Goal: Task Accomplishment & Management: Complete application form

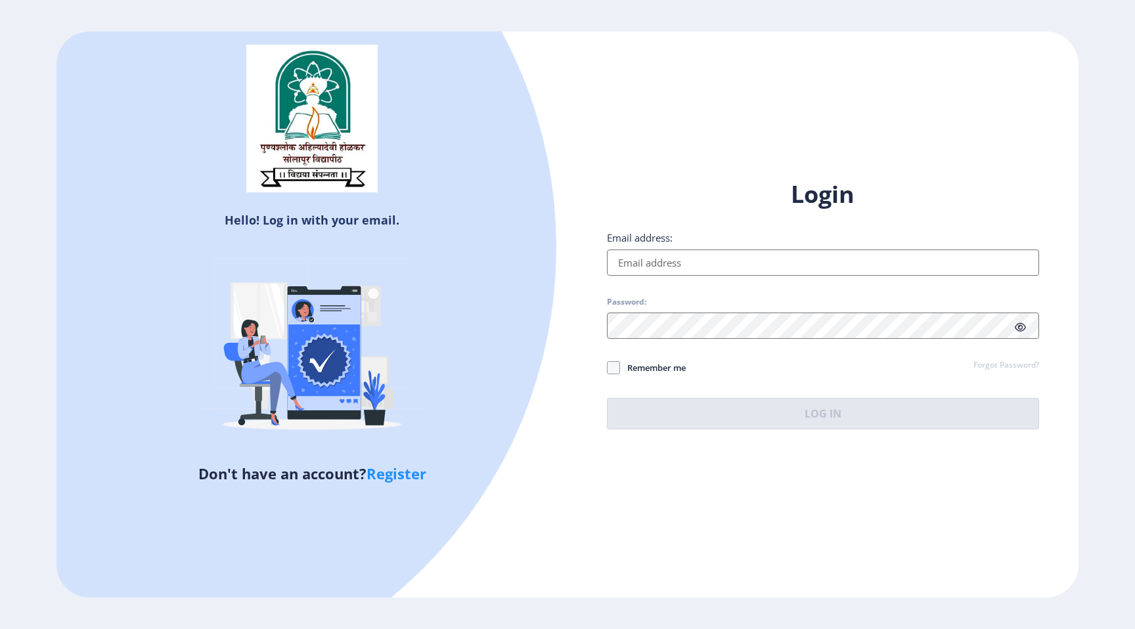
type input "[EMAIL_ADDRESS][DOMAIN_NAME]"
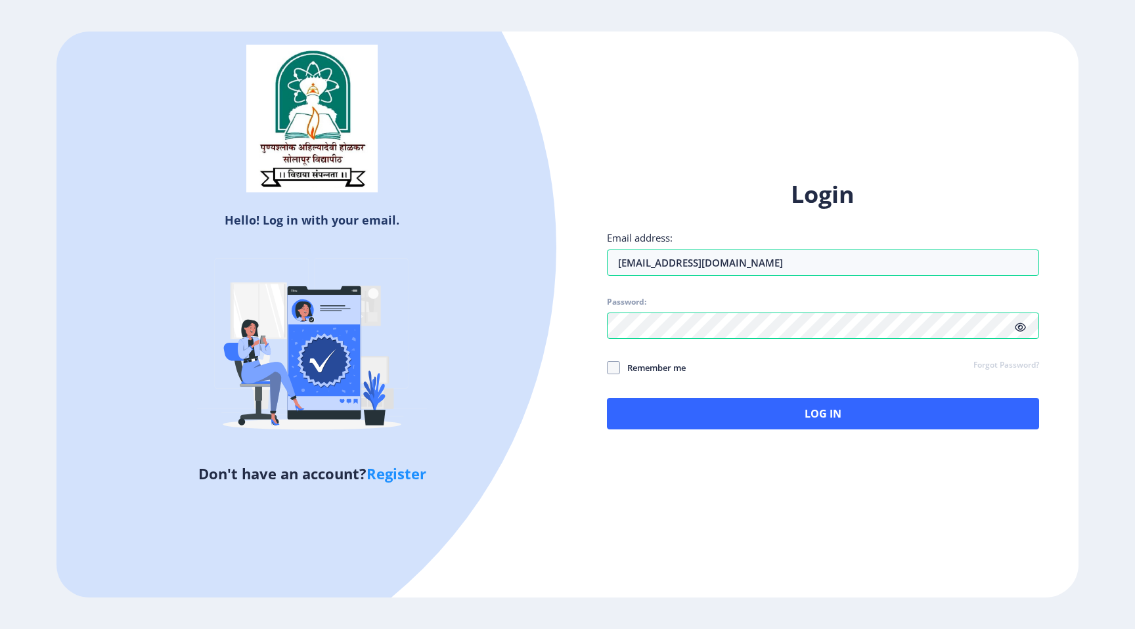
click at [638, 373] on span "Remember me" at bounding box center [653, 368] width 66 height 16
click at [607, 368] on input "Remember me" at bounding box center [607, 368] width 1 height 1
checkbox input "true"
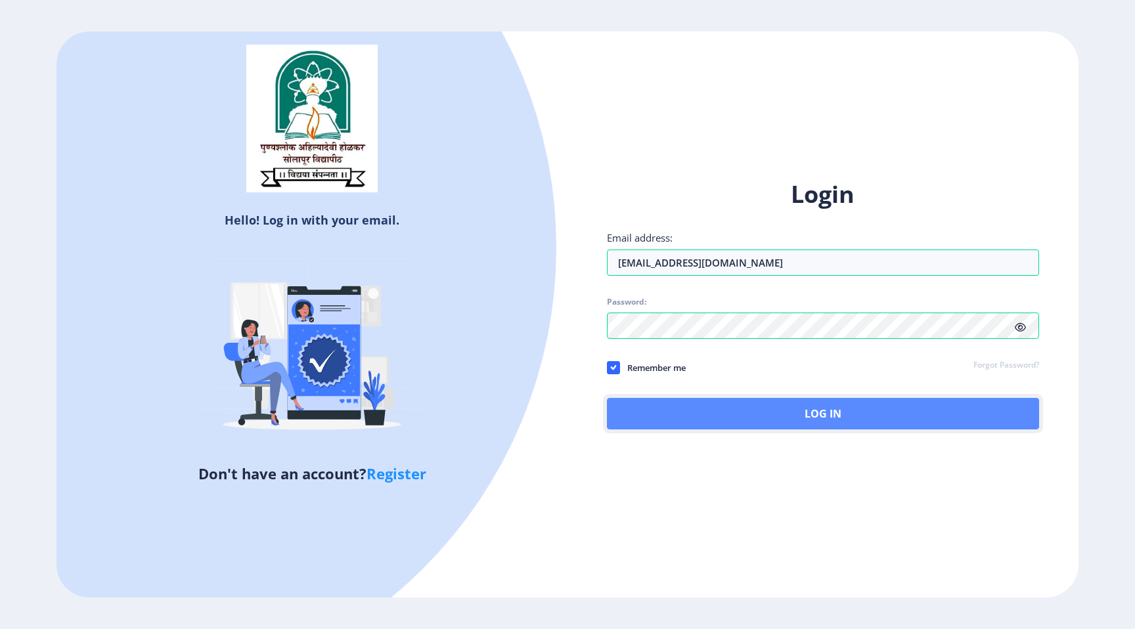
click at [676, 424] on button "Log In" at bounding box center [823, 414] width 432 height 32
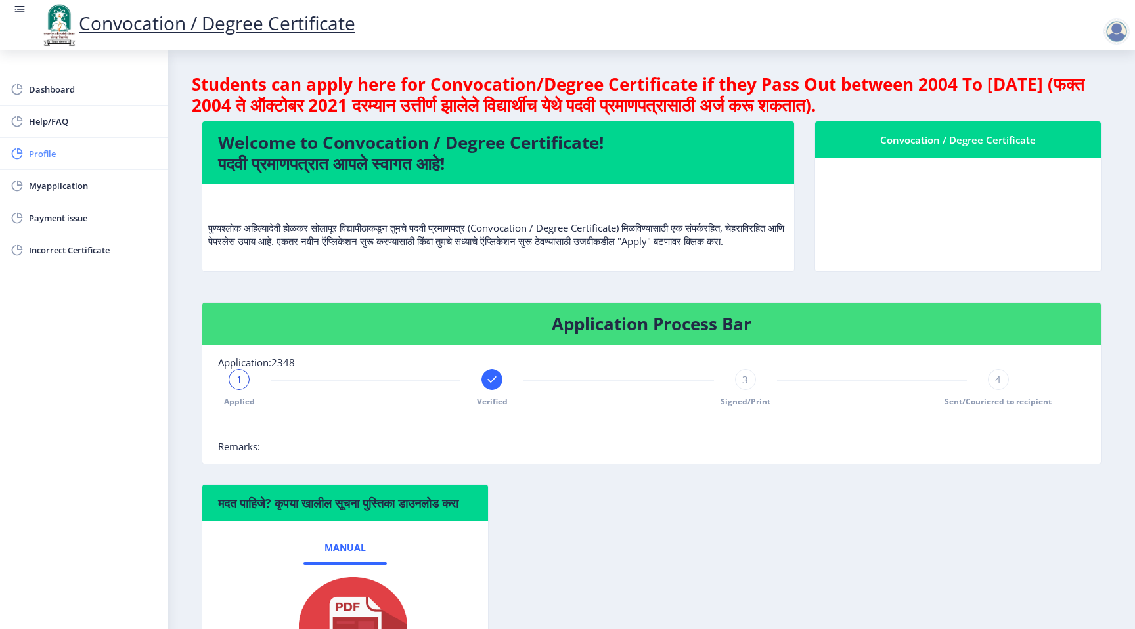
click at [63, 149] on span "Profile" at bounding box center [93, 154] width 129 height 16
select select
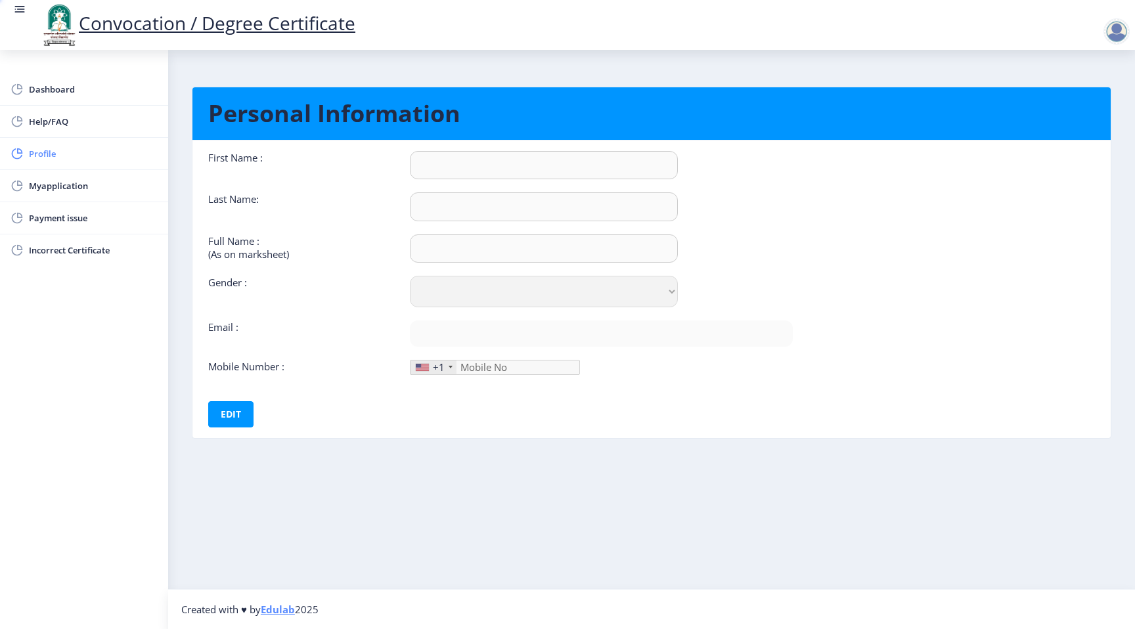
type input "[PERSON_NAME]"
type input "Kulkarni"
type input "[PERSON_NAME]"
select select "[DEMOGRAPHIC_DATA]"
type input "[EMAIL_ADDRESS][DOMAIN_NAME]"
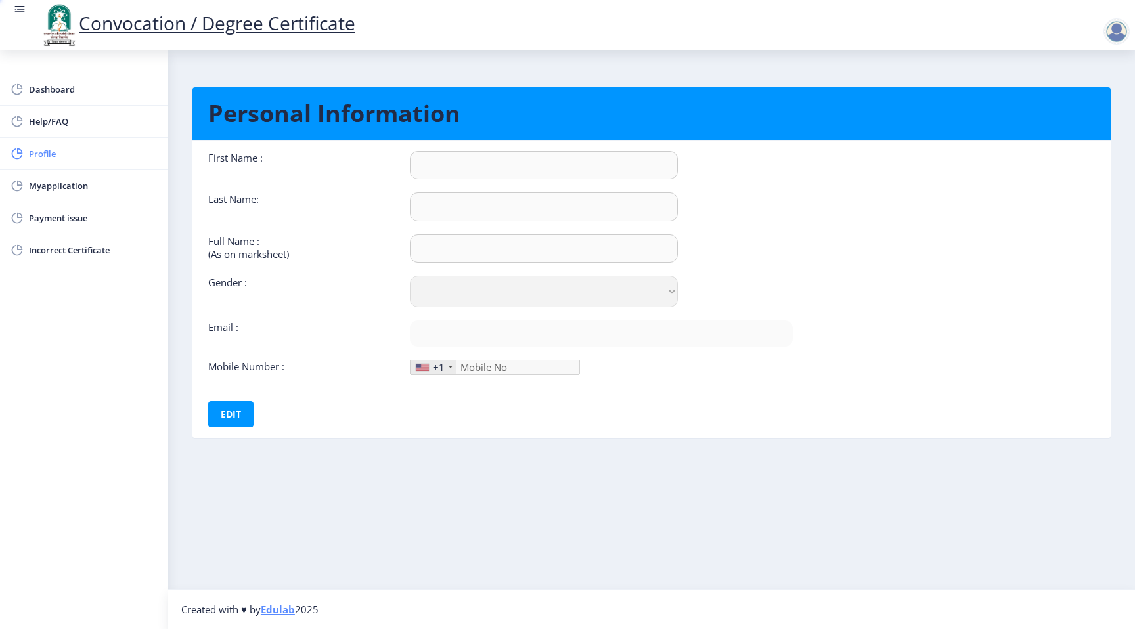
type input "8668429577"
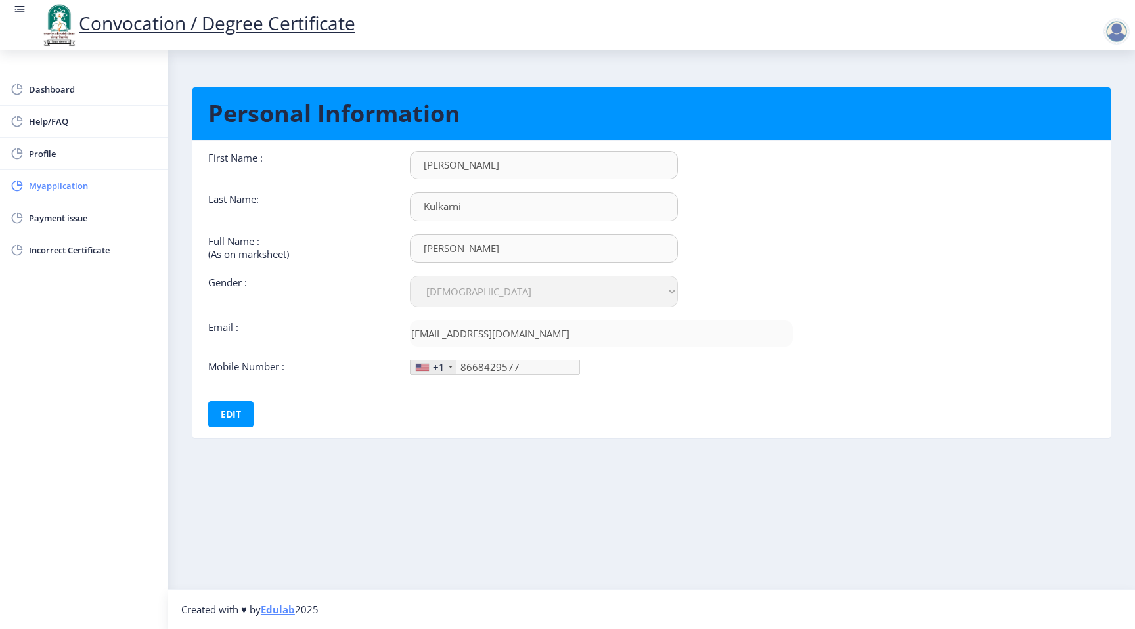
click at [64, 171] on link "Myapplication" at bounding box center [84, 186] width 168 height 32
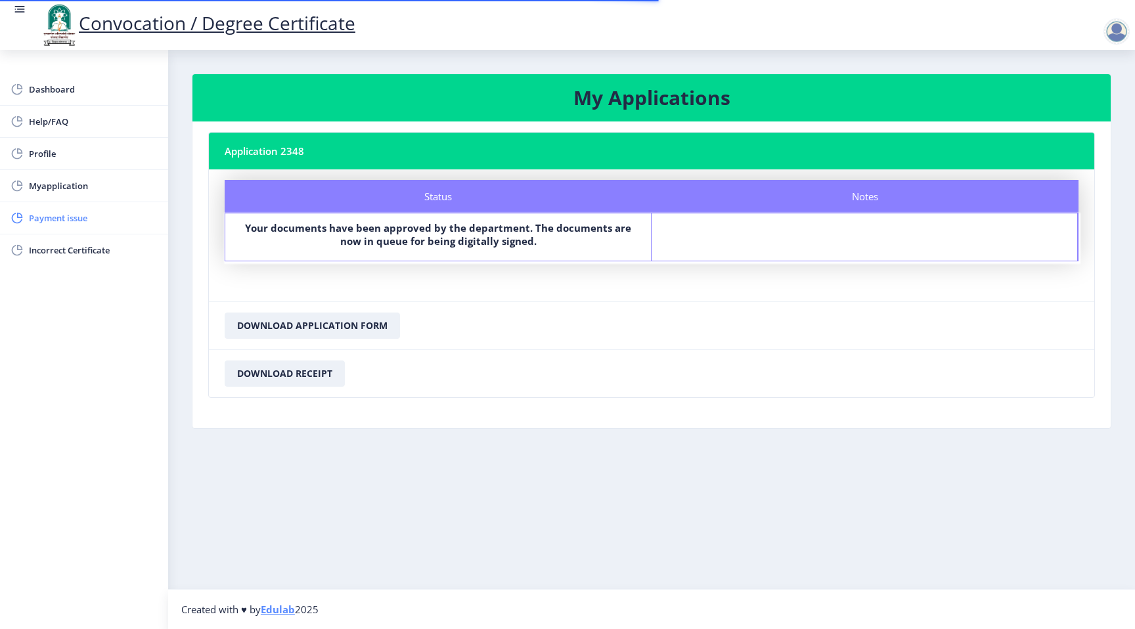
click at [83, 224] on span "Payment issue" at bounding box center [93, 218] width 129 height 16
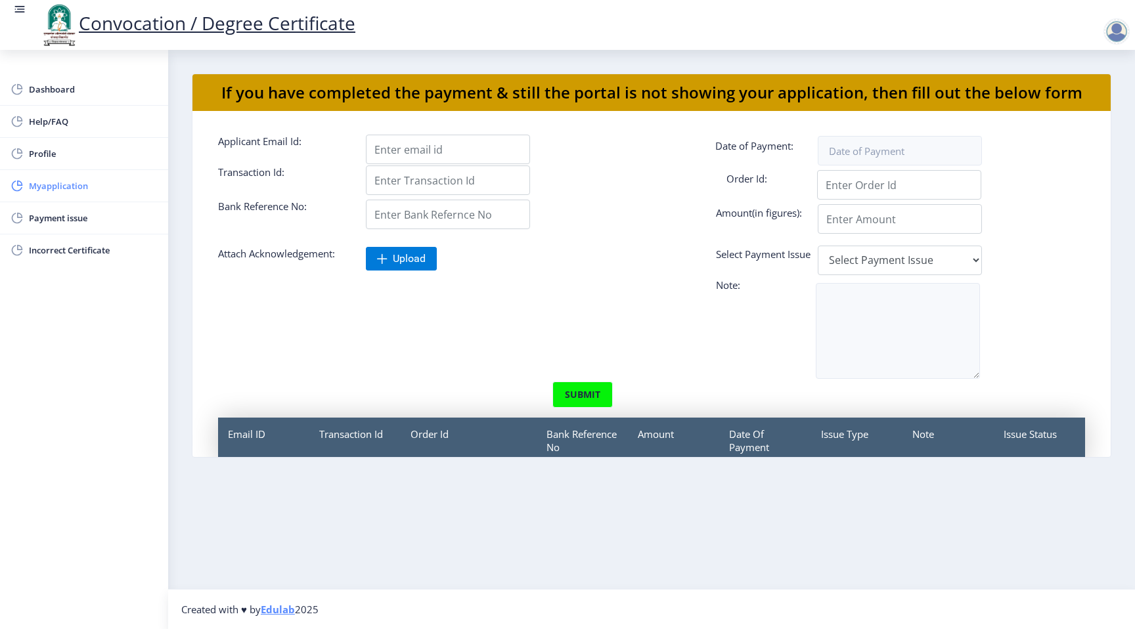
click at [63, 200] on link "Myapplication" at bounding box center [84, 186] width 168 height 32
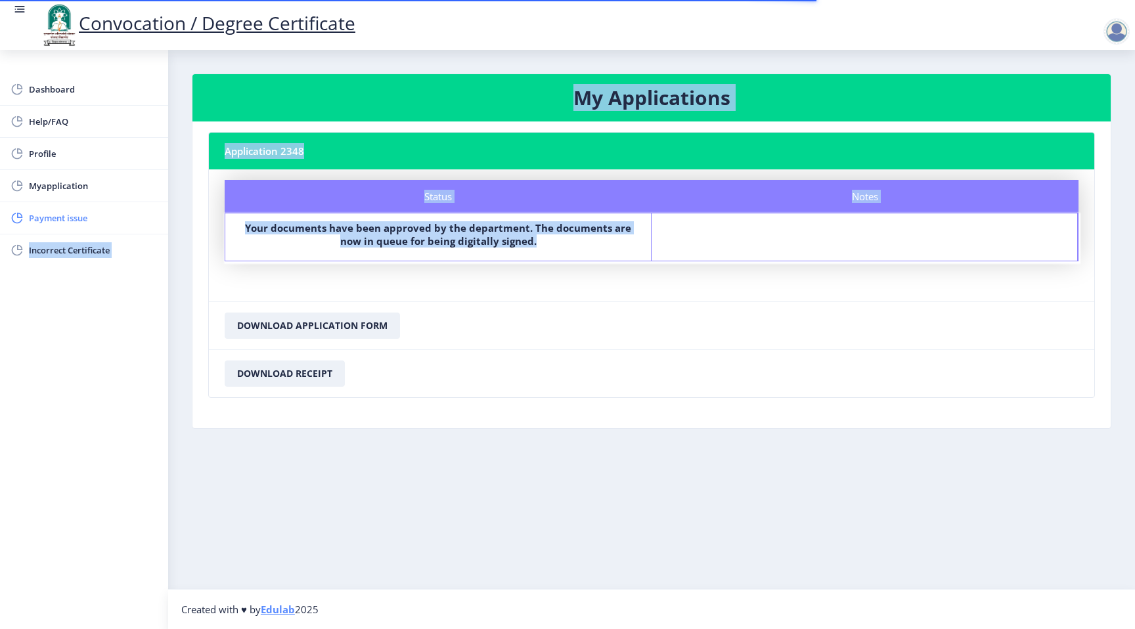
drag, startPoint x: 371, startPoint y: 230, endPoint x: 141, endPoint y: 229, distance: 230.5
click at [141, 229] on div "Dashboard Help/FAQ Profile Myapplication Payment issue Incorrect Certificate My…" at bounding box center [567, 314] width 1135 height 629
